Goal: Task Accomplishment & Management: Use online tool/utility

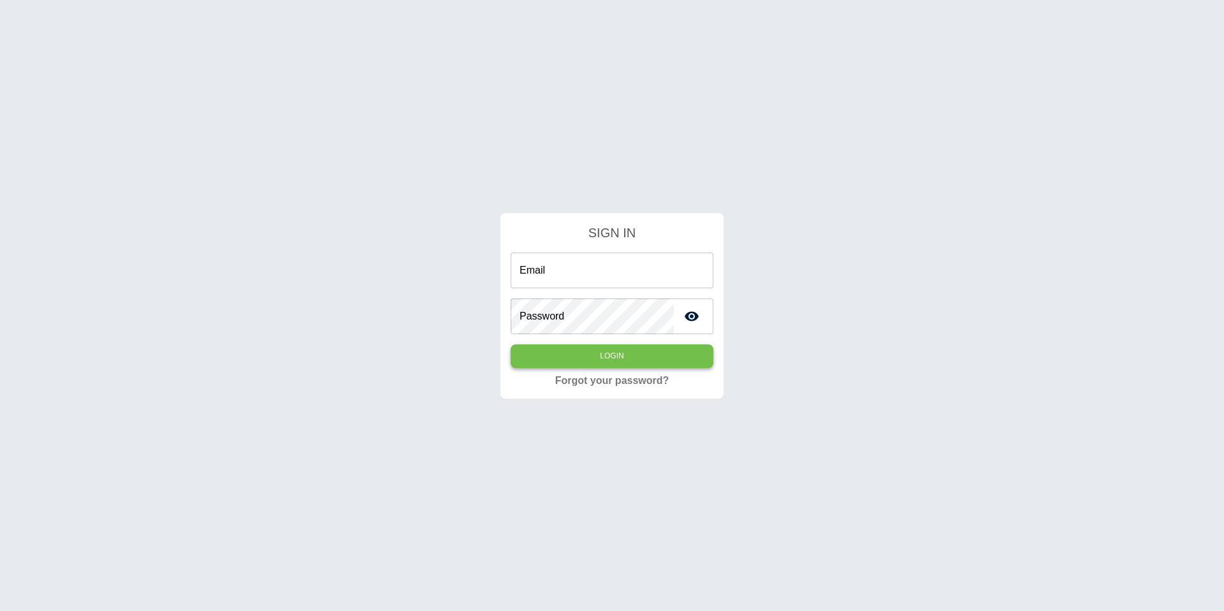
type input "**********"
click at [621, 351] on button "Login" at bounding box center [612, 356] width 203 height 24
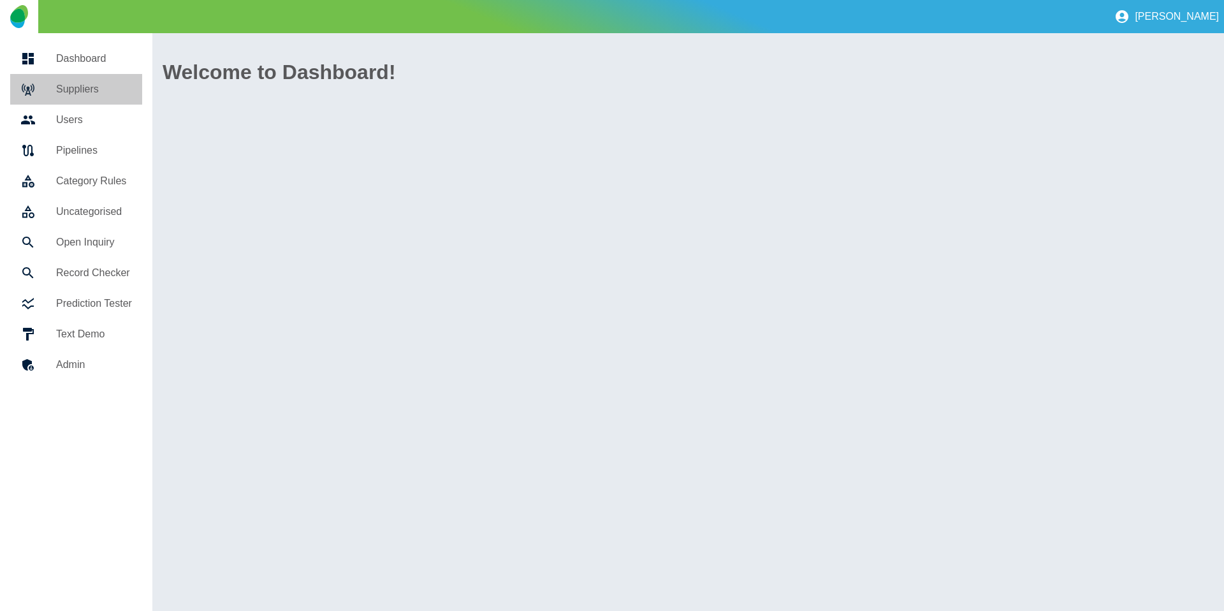
click at [54, 92] on div at bounding box center [38, 89] width 36 height 15
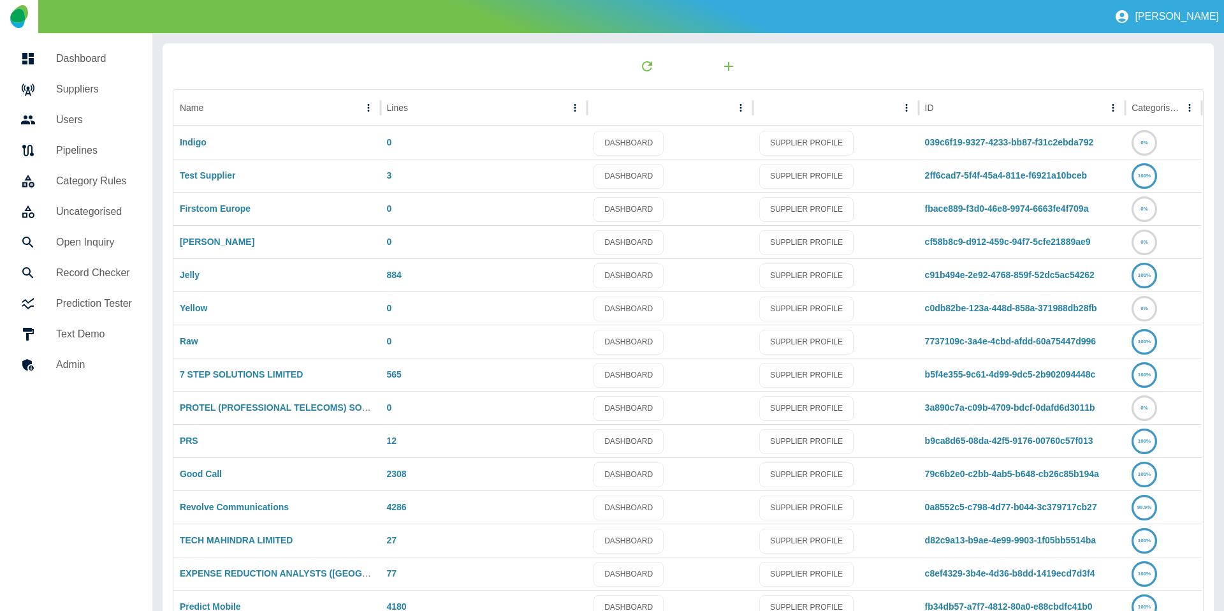
scroll to position [67, 0]
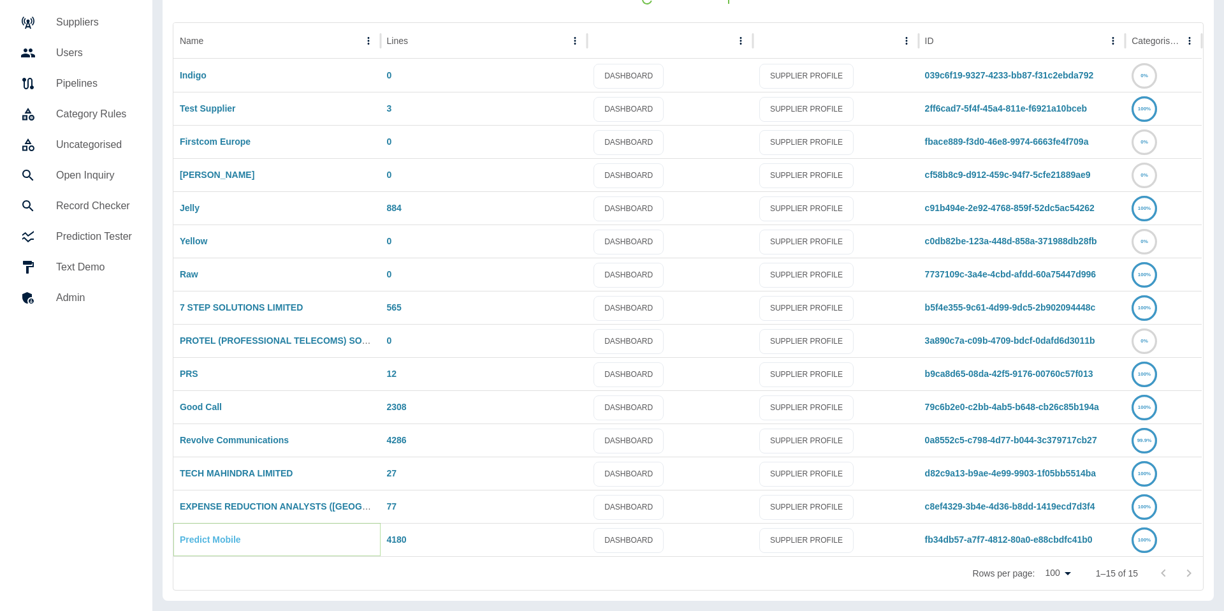
click at [200, 534] on link "Predict Mobile" at bounding box center [210, 539] width 61 height 10
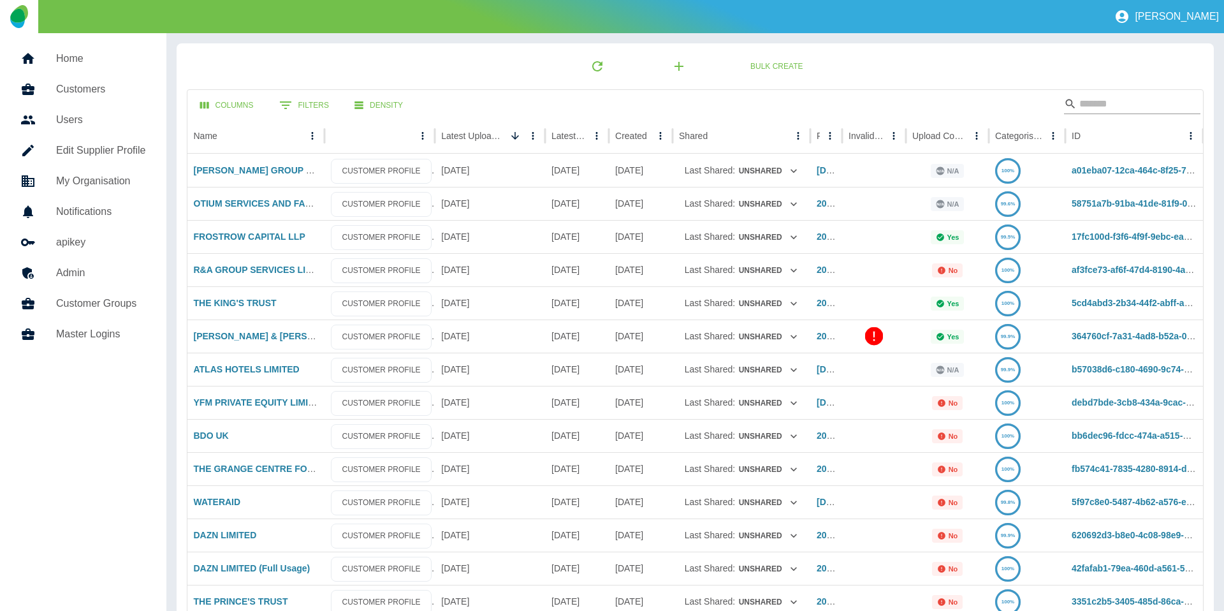
click at [1084, 97] on input "Search" at bounding box center [1131, 104] width 102 height 20
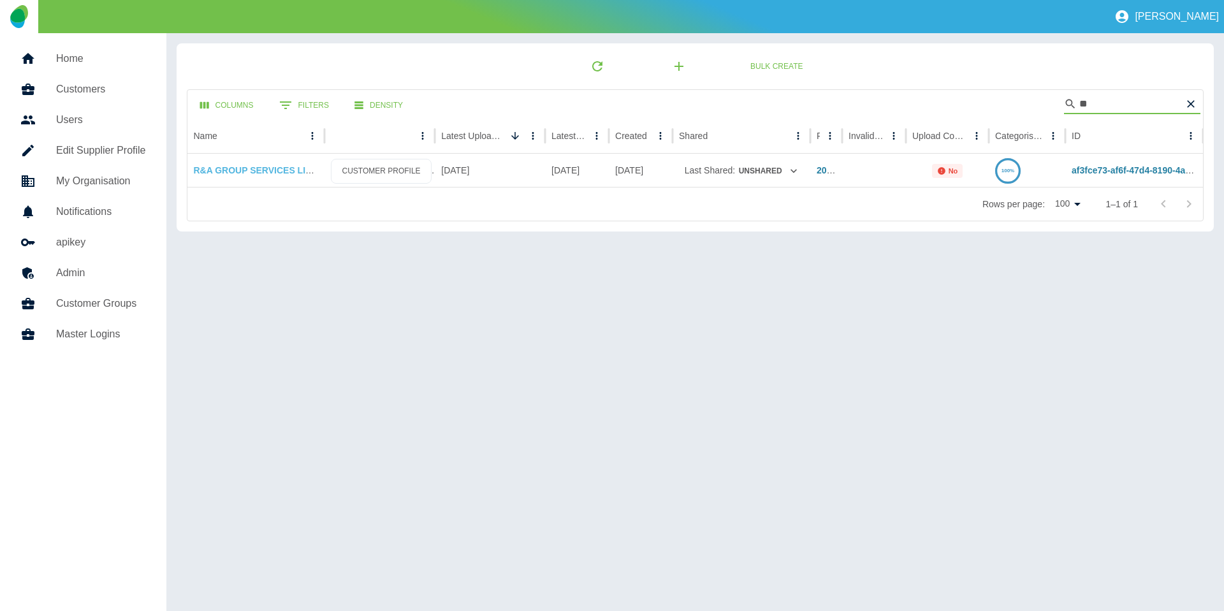
type input "**"
click at [236, 166] on link "R&A GROUP SERVICES LIMITED" at bounding box center [264, 170] width 140 height 10
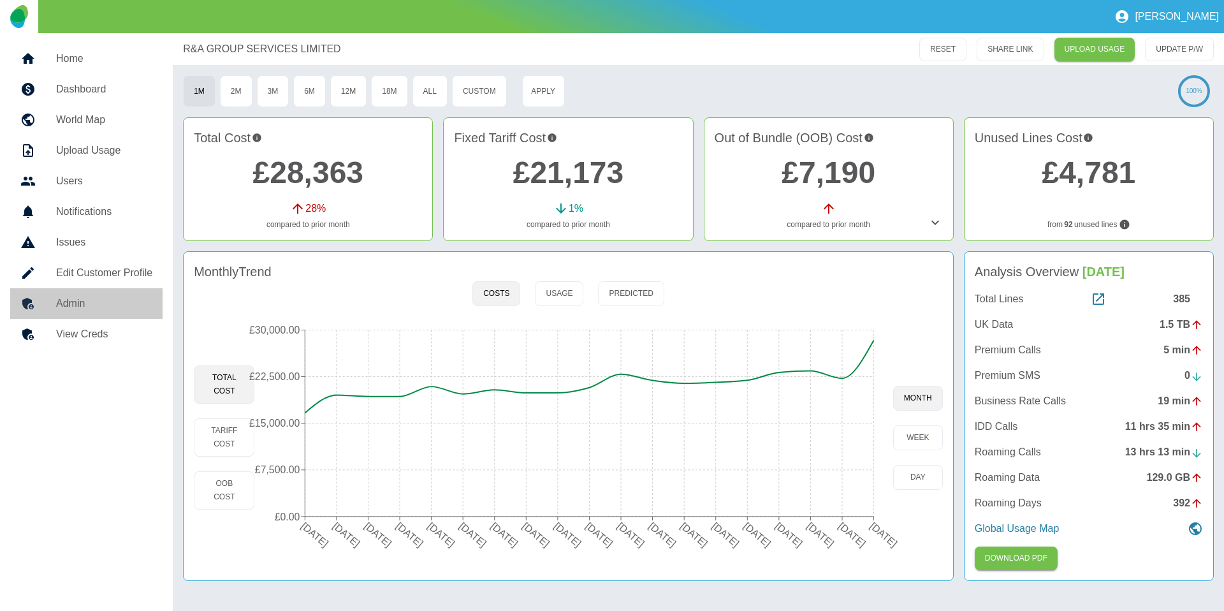
click at [56, 306] on h5 "Admin" at bounding box center [104, 303] width 96 height 15
click at [1111, 54] on link "UPLOAD USAGE" at bounding box center [1095, 50] width 81 height 24
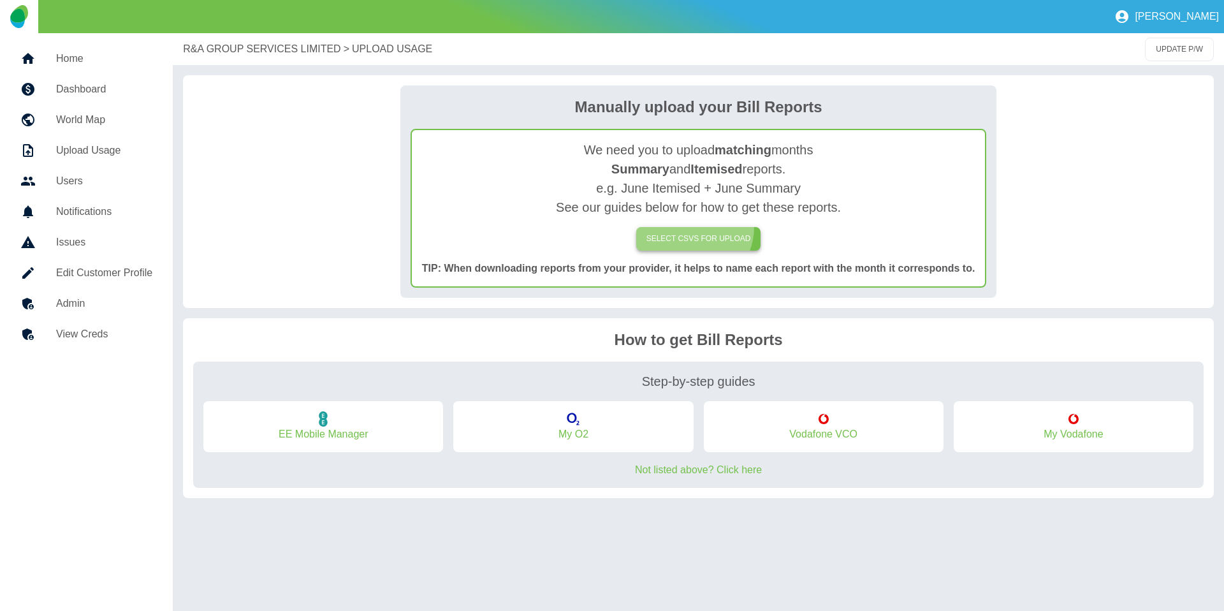
click at [693, 227] on label "SELECT CSVs FOR UPLOAD" at bounding box center [698, 239] width 125 height 24
click at [0, 0] on input "SELECT CSVs FOR UPLOAD" at bounding box center [0, 0] width 0 height 0
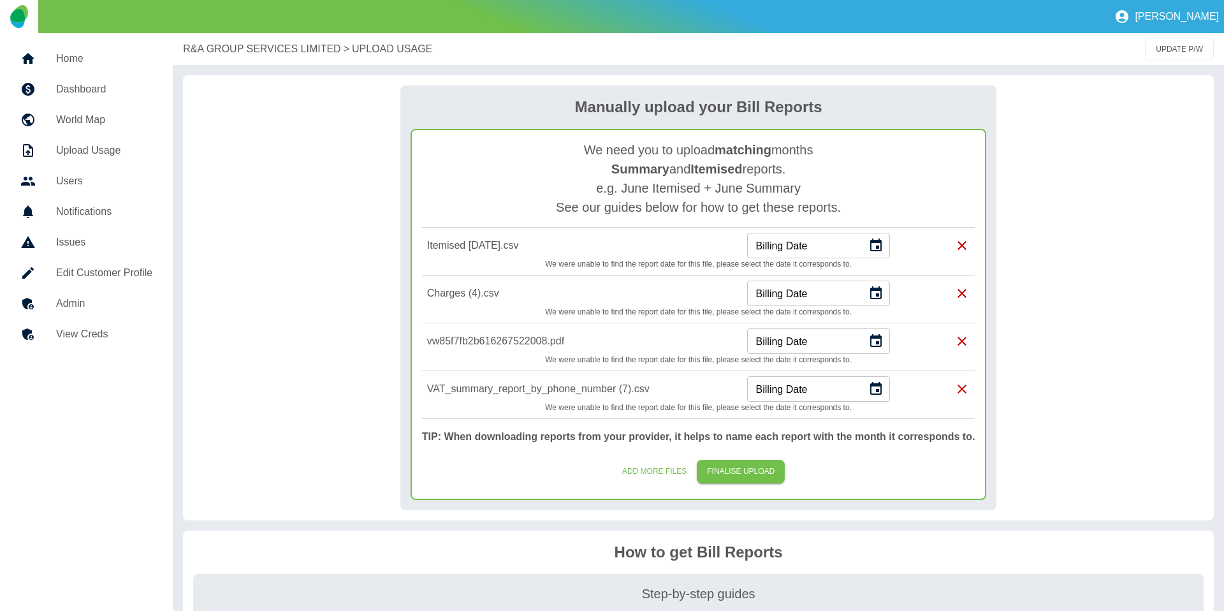
click at [879, 240] on icon "Choose date" at bounding box center [875, 244] width 11 height 13
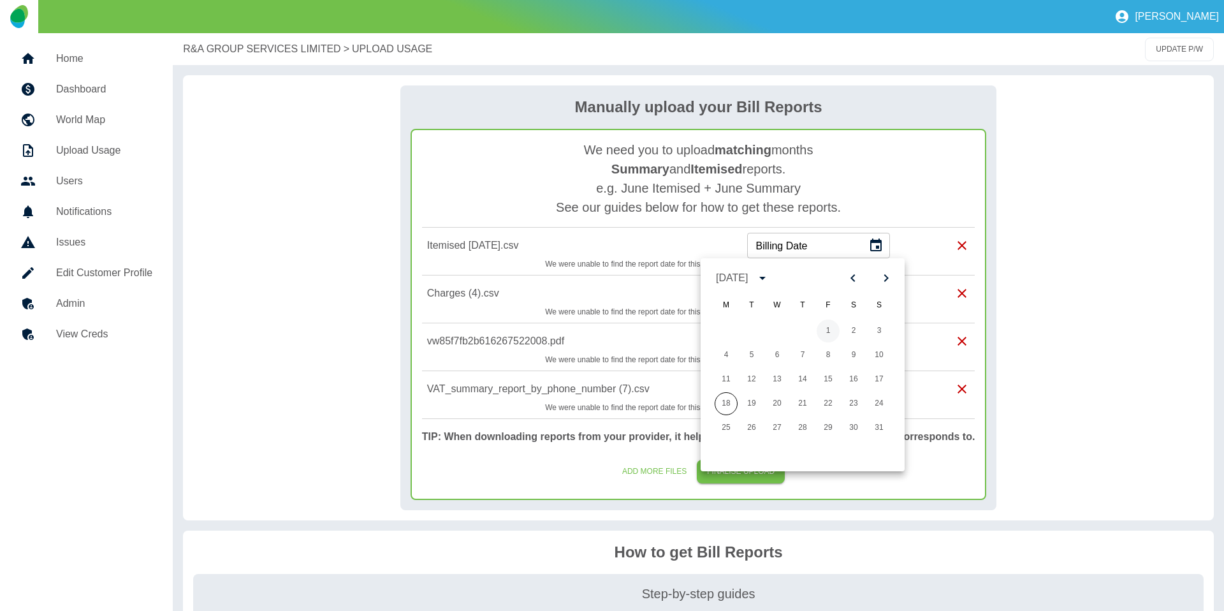
click at [825, 326] on button "1" at bounding box center [828, 330] width 23 height 23
type input "**********"
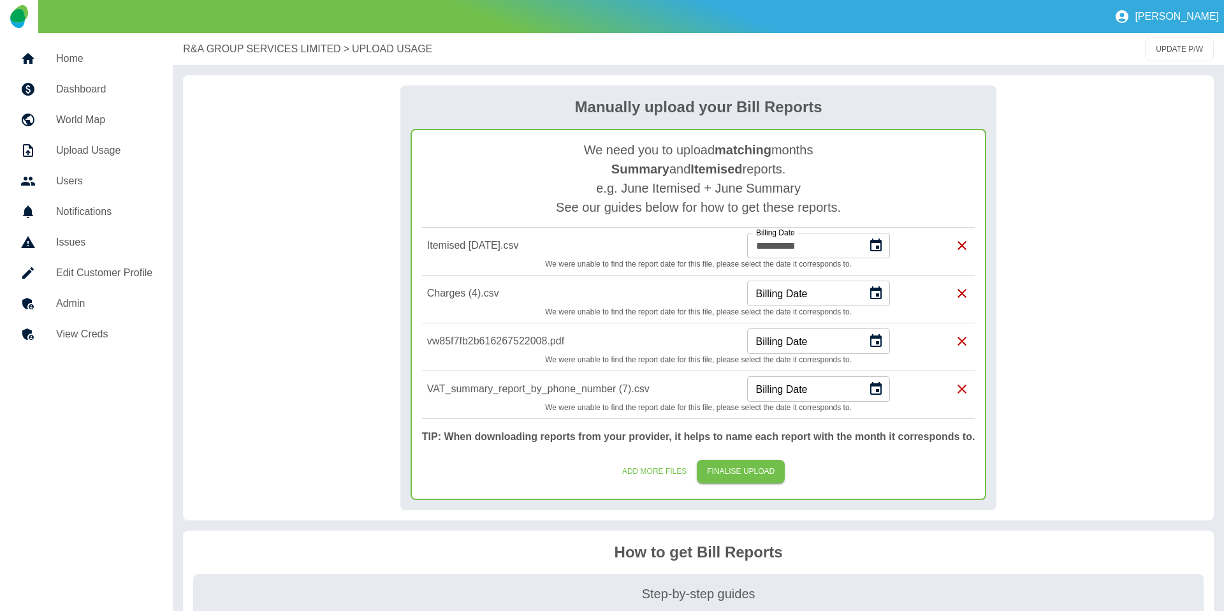
click at [874, 295] on icon "Choose date" at bounding box center [875, 292] width 11 height 13
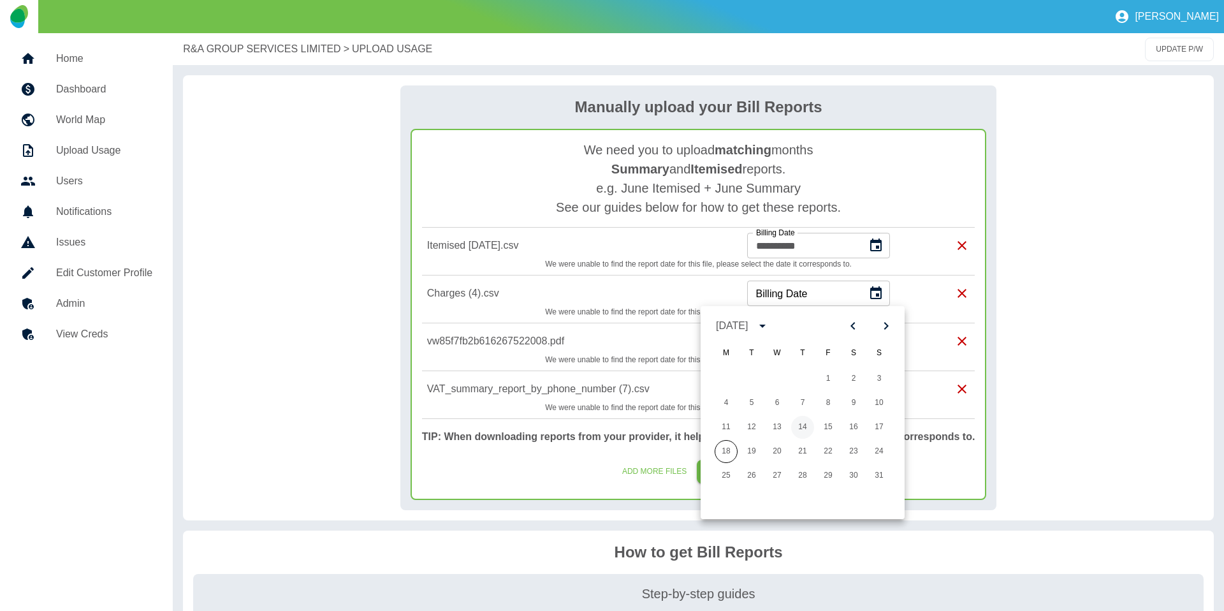
click at [796, 428] on button "14" at bounding box center [802, 427] width 23 height 23
type input "**********"
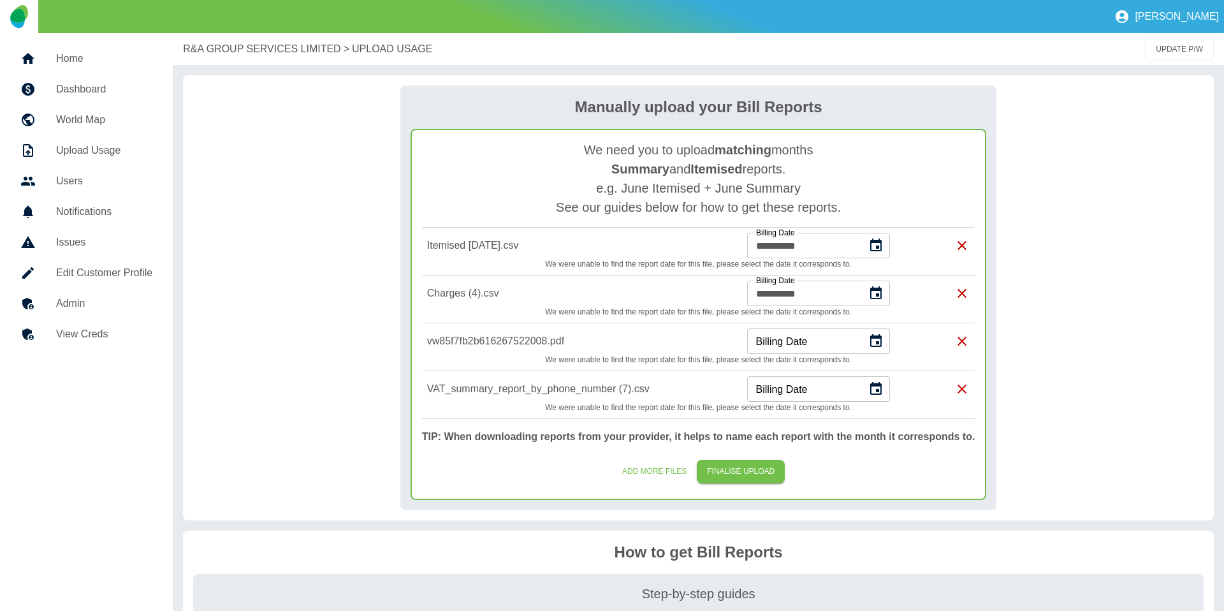
click at [874, 348] on icon "Choose date" at bounding box center [876, 341] width 15 height 15
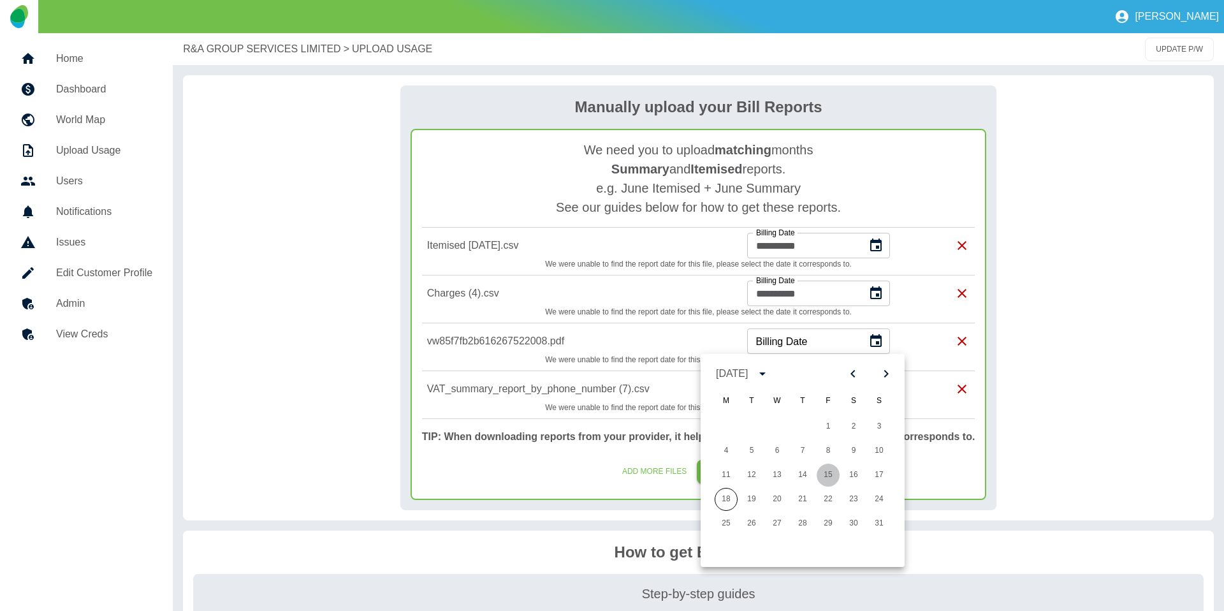
click at [834, 477] on button "15" at bounding box center [828, 475] width 23 height 23
type input "**********"
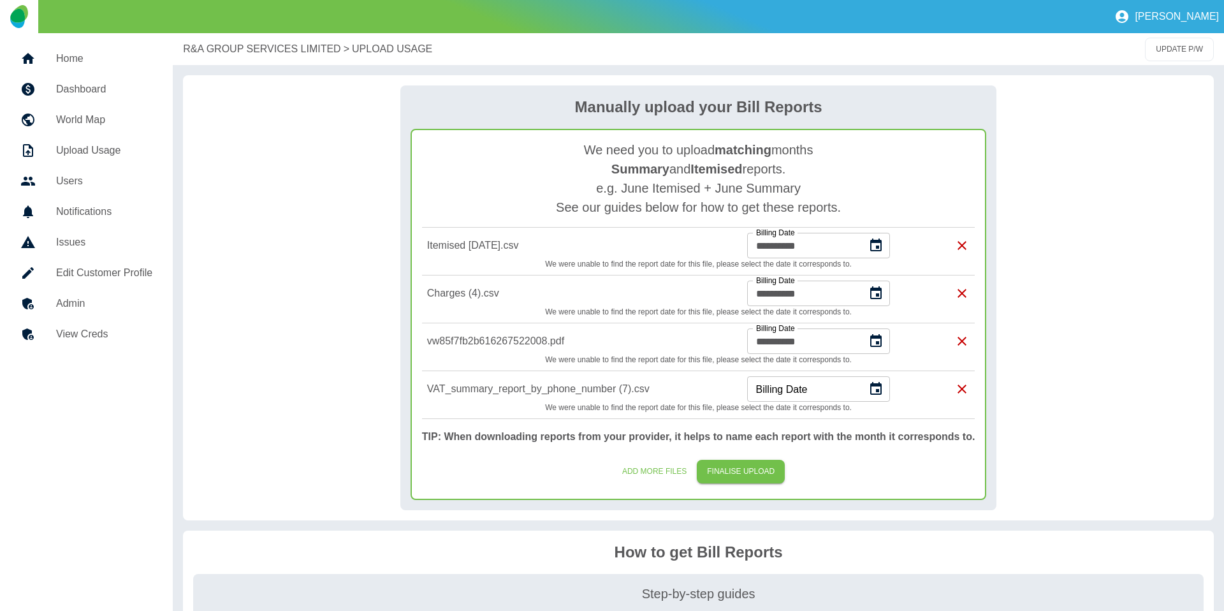
click at [877, 383] on icon "Choose date" at bounding box center [875, 388] width 11 height 13
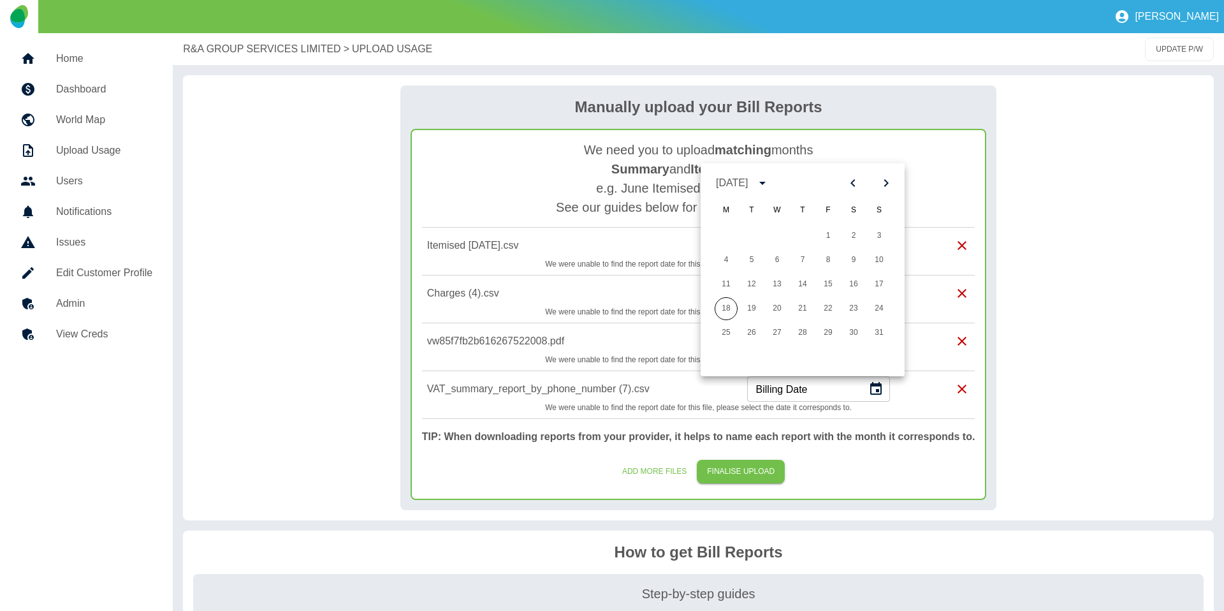
click at [852, 180] on icon "Previous month" at bounding box center [853, 182] width 15 height 15
click at [807, 335] on button "31" at bounding box center [802, 332] width 23 height 23
type input "**********"
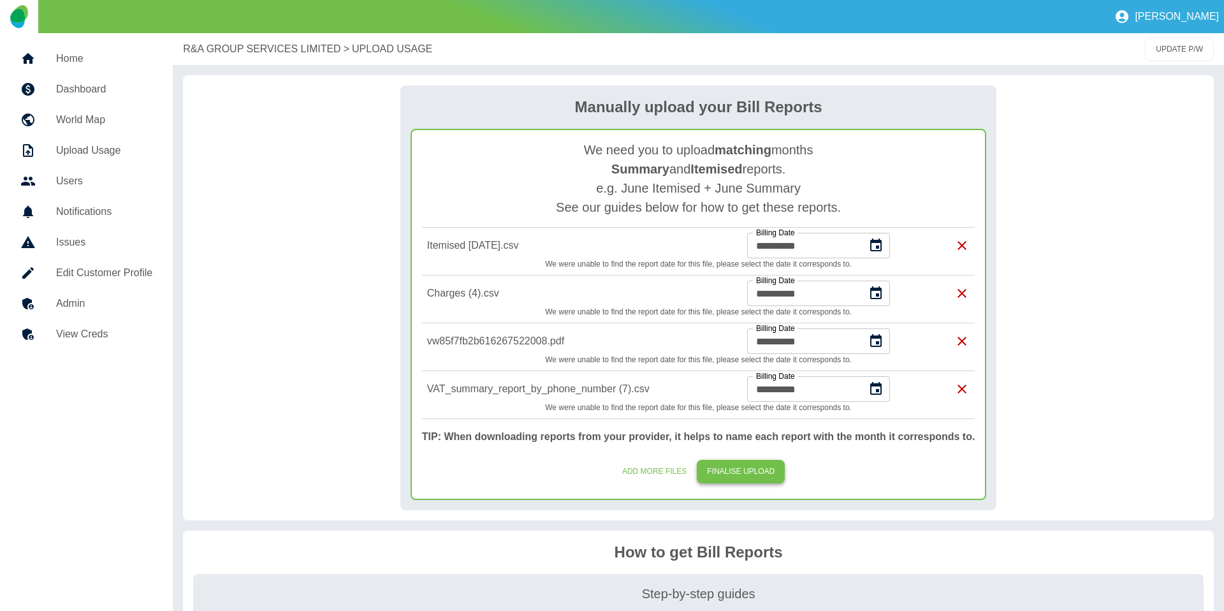
click at [728, 476] on button "FINALISE UPLOAD" at bounding box center [741, 472] width 88 height 24
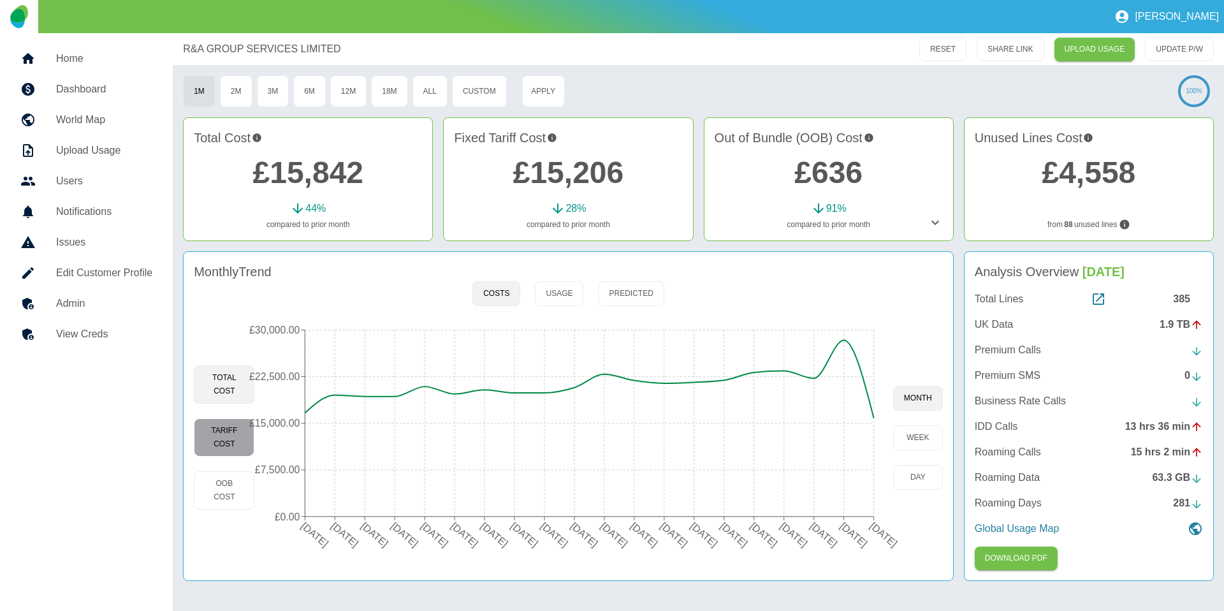
click at [222, 418] on button "Tariff Cost" at bounding box center [224, 437] width 61 height 38
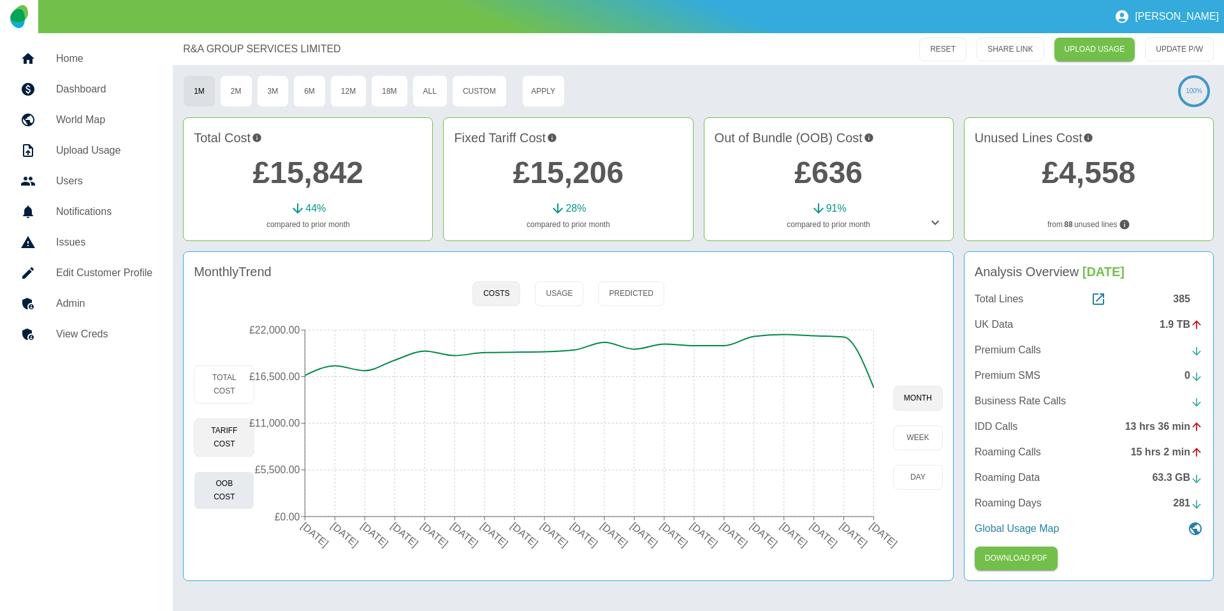
click at [211, 492] on button "OOB Cost" at bounding box center [224, 490] width 61 height 38
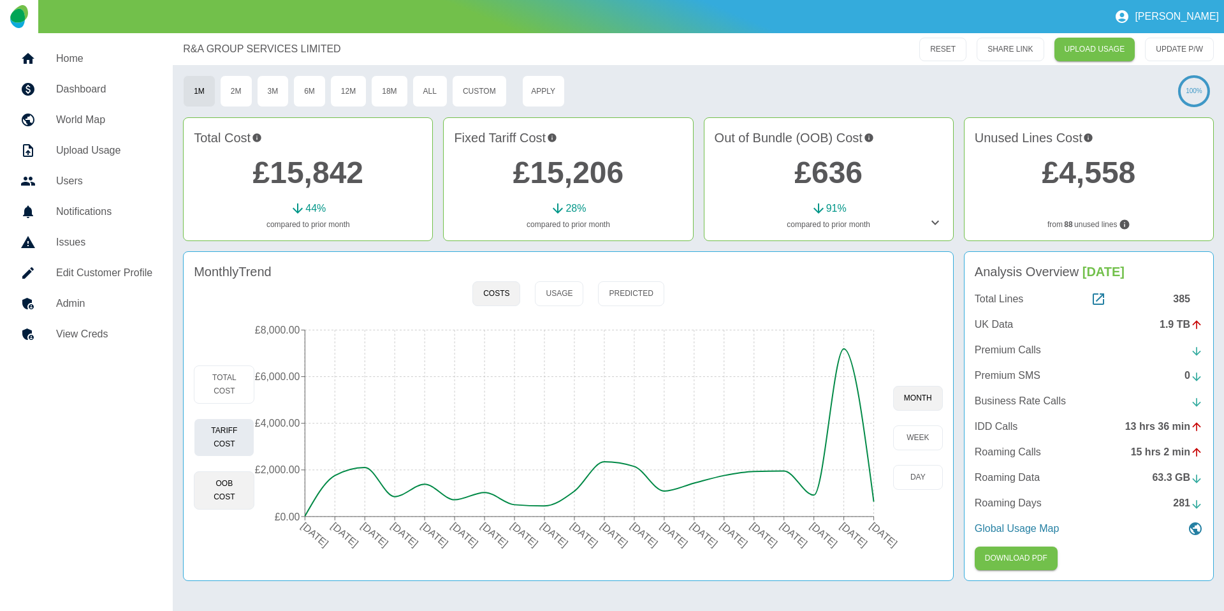
click at [208, 437] on button "Tariff Cost" at bounding box center [224, 437] width 61 height 38
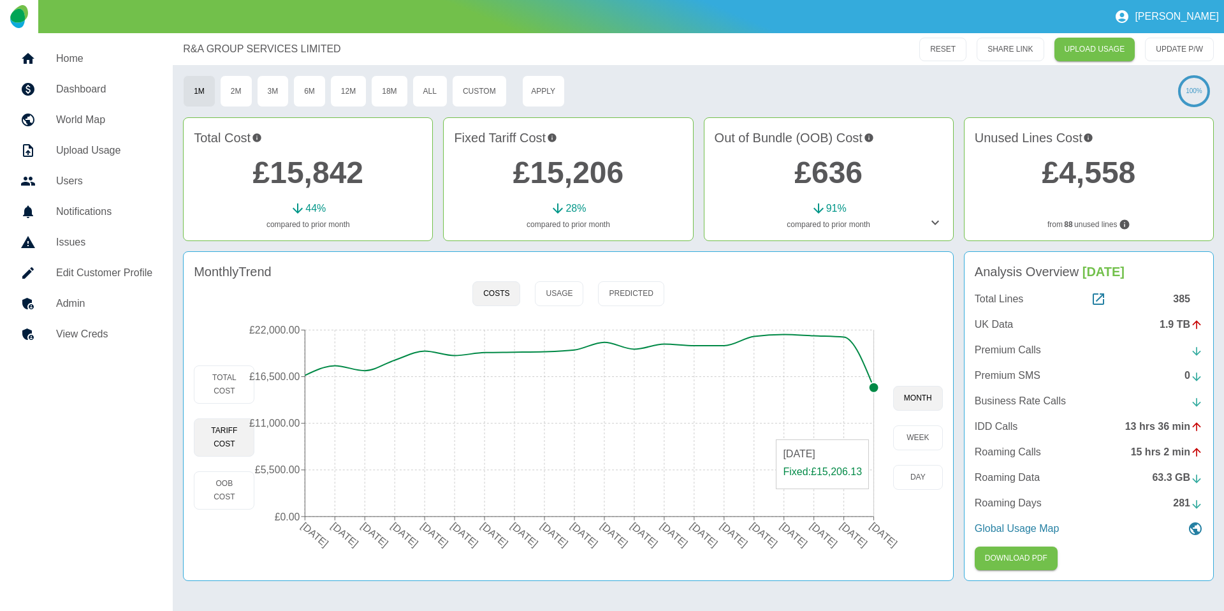
click at [875, 433] on icon "01 Jan 2024 01 Feb 2024 01 Mar 2024 01 Apr 2024 01 May 2024 01 Jun 2024 01 Jul …" at bounding box center [573, 437] width 638 height 242
click at [244, 96] on button "2M" at bounding box center [236, 91] width 33 height 32
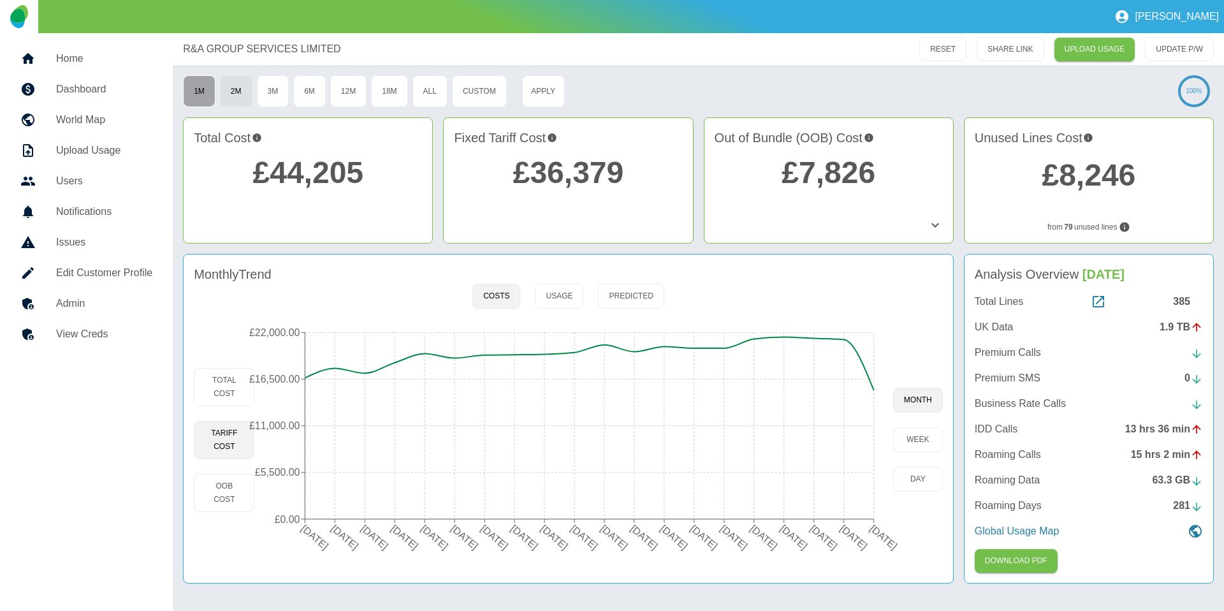
click at [207, 92] on button "1M" at bounding box center [199, 91] width 33 height 32
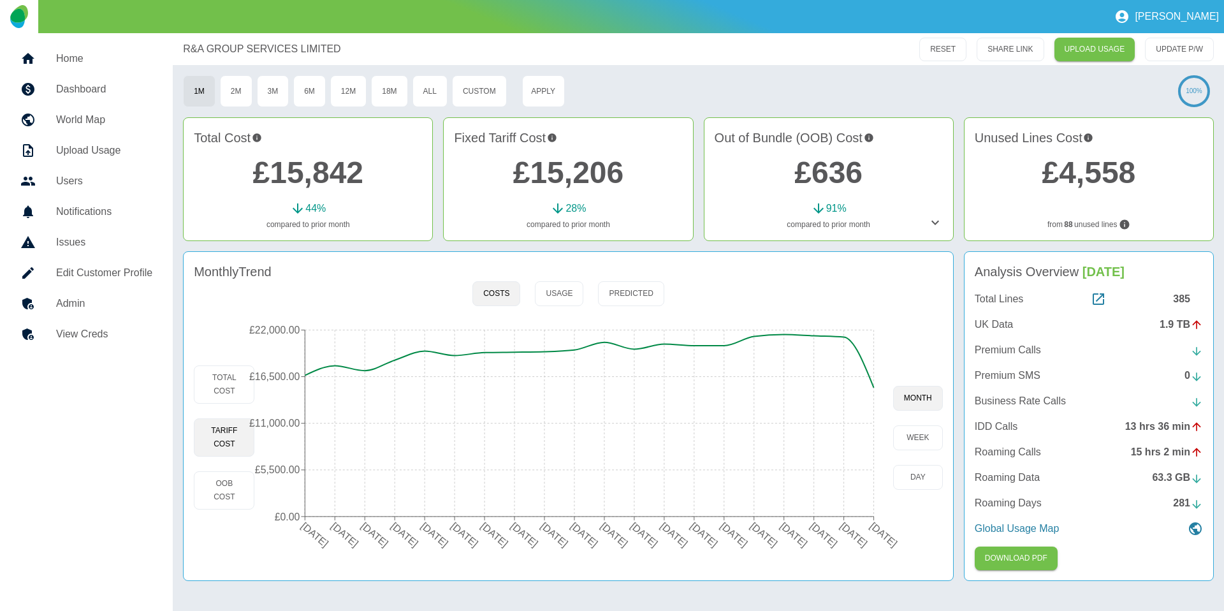
click at [326, 180] on link "£15,842" at bounding box center [308, 173] width 111 height 34
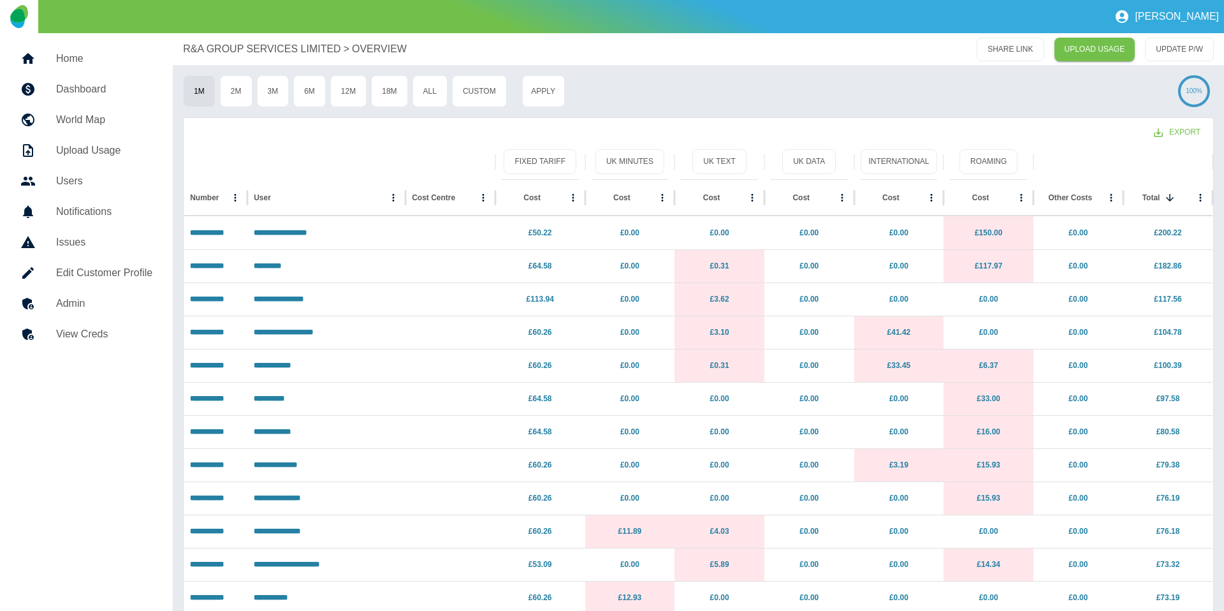
click at [243, 55] on p "R&A GROUP SERVICES LIMITED" at bounding box center [262, 48] width 158 height 15
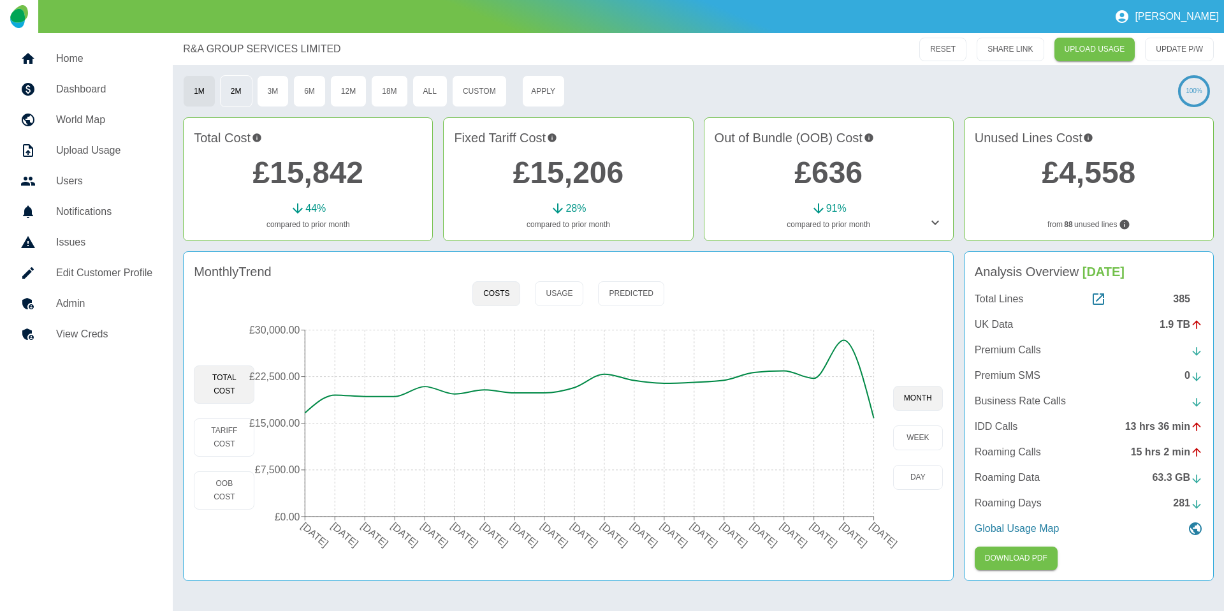
click at [240, 84] on button "2M" at bounding box center [236, 91] width 33 height 32
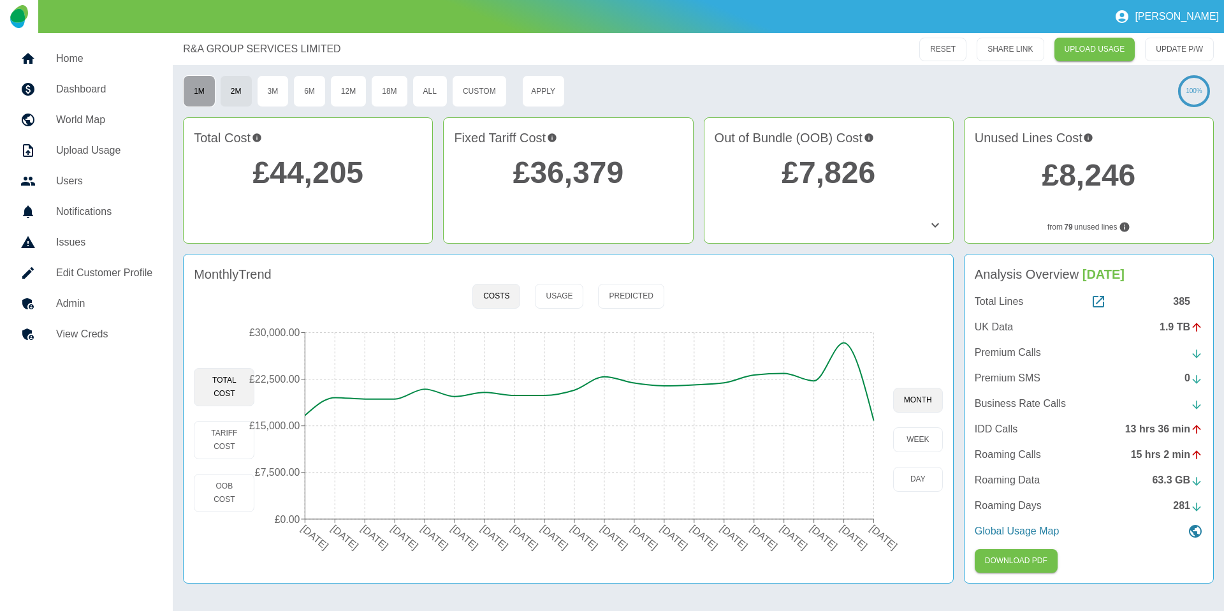
click at [196, 91] on button "1M" at bounding box center [199, 91] width 33 height 32
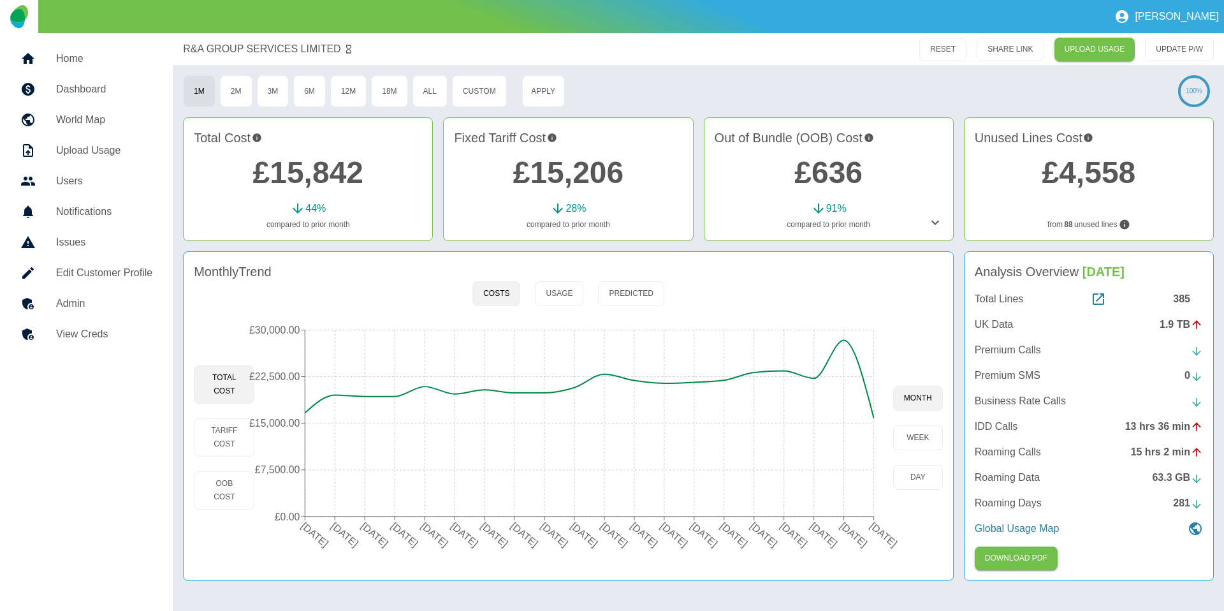
click at [304, 179] on link "£15,842" at bounding box center [308, 173] width 111 height 34
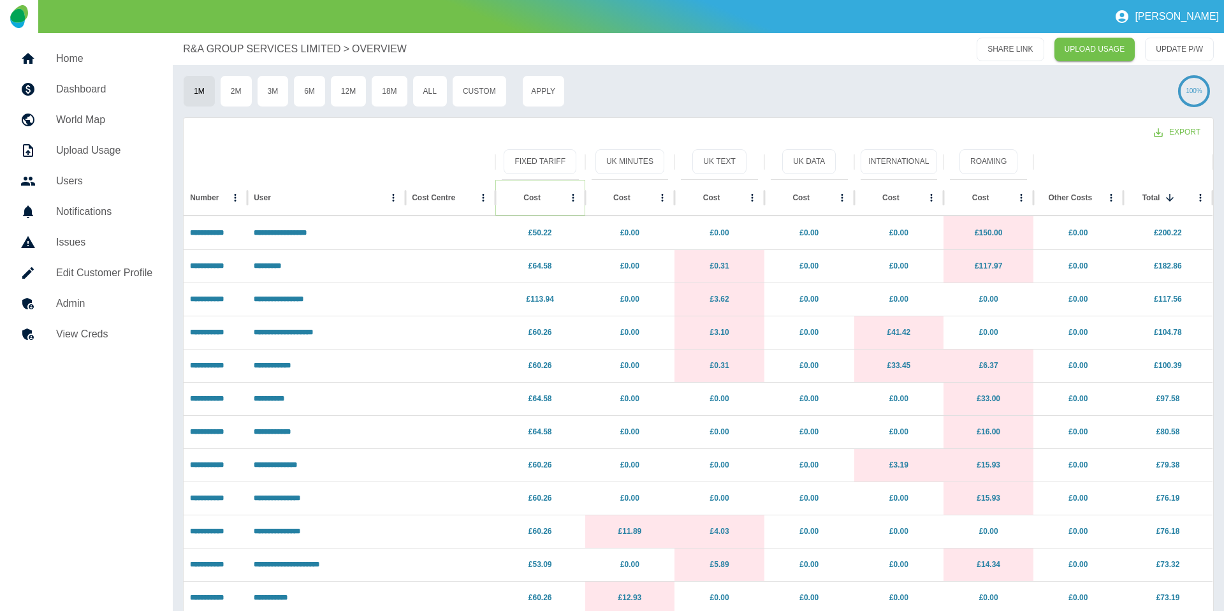
click at [545, 199] on icon "Sort" at bounding box center [550, 197] width 11 height 11
